Goal: Use online tool/utility: Utilize a website feature to perform a specific function

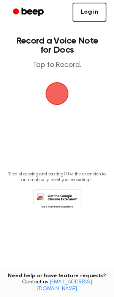
click at [58, 94] on span "button" at bounding box center [56, 93] width 21 height 21
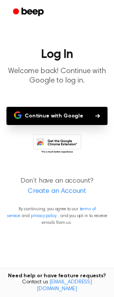
click at [68, 117] on button "Continue with Google" at bounding box center [56, 116] width 101 height 18
click at [34, 118] on button "Continue with Google" at bounding box center [56, 116] width 101 height 18
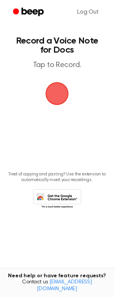
click at [60, 97] on span "button" at bounding box center [56, 93] width 21 height 21
click at [52, 101] on span "button" at bounding box center [56, 93] width 23 height 23
click at [76, 86] on main "Record a Voice Note for Docs Tap to Record. Tired of copying and pasting? Use t…" at bounding box center [57, 136] width 114 height 273
click at [65, 92] on span "button" at bounding box center [56, 93] width 21 height 21
click at [54, 98] on span "button" at bounding box center [56, 93] width 21 height 21
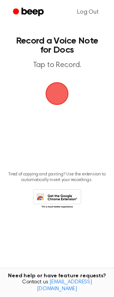
click at [51, 100] on span "button" at bounding box center [56, 93] width 21 height 21
